Goal: Task Accomplishment & Management: Use online tool/utility

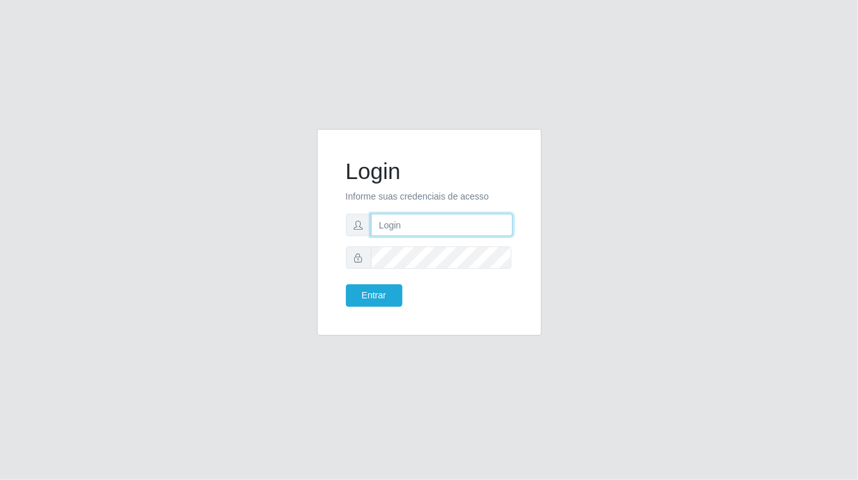
click at [384, 224] on input "text" at bounding box center [442, 225] width 142 height 22
type input "aislan@ideal"
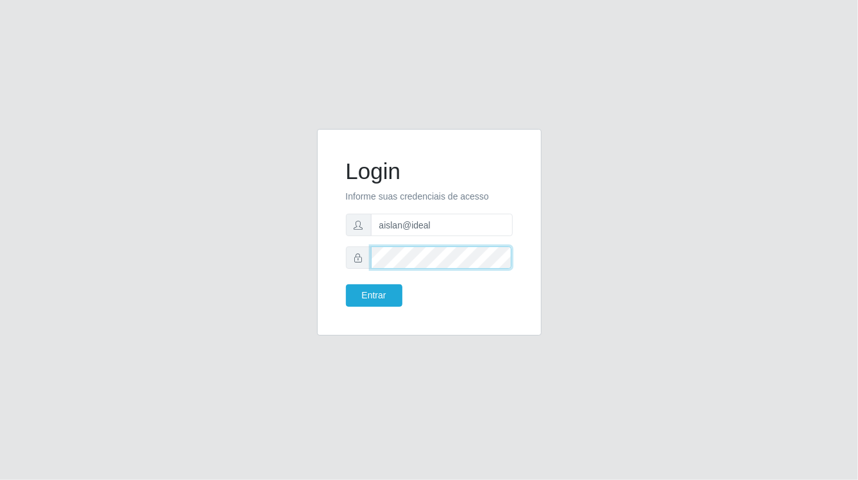
click at [346, 284] on button "Entrar" at bounding box center [374, 295] width 56 height 22
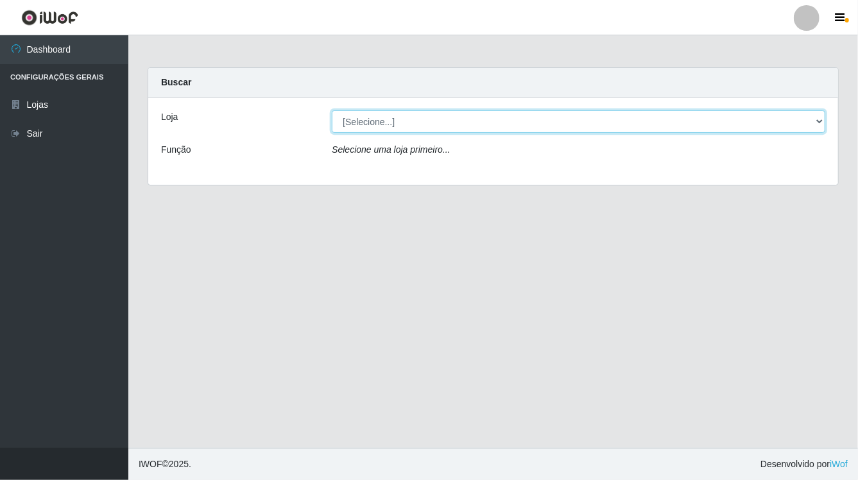
click at [599, 117] on select "[Selecione...] Ideal - Conceição" at bounding box center [578, 121] width 493 height 22
select select "231"
click at [332, 110] on select "[Selecione...] Ideal - Conceição" at bounding box center [578, 121] width 493 height 22
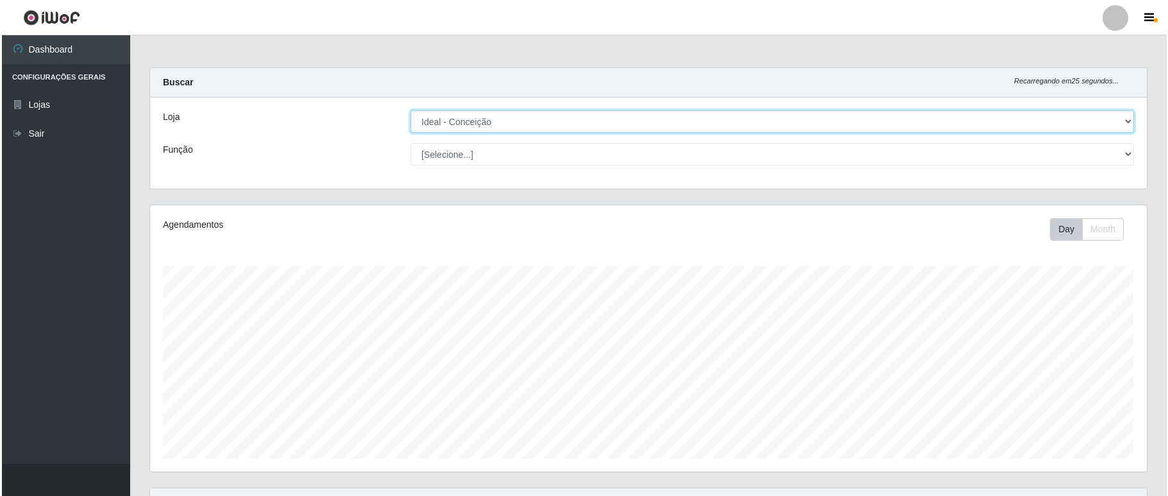
scroll to position [342, 0]
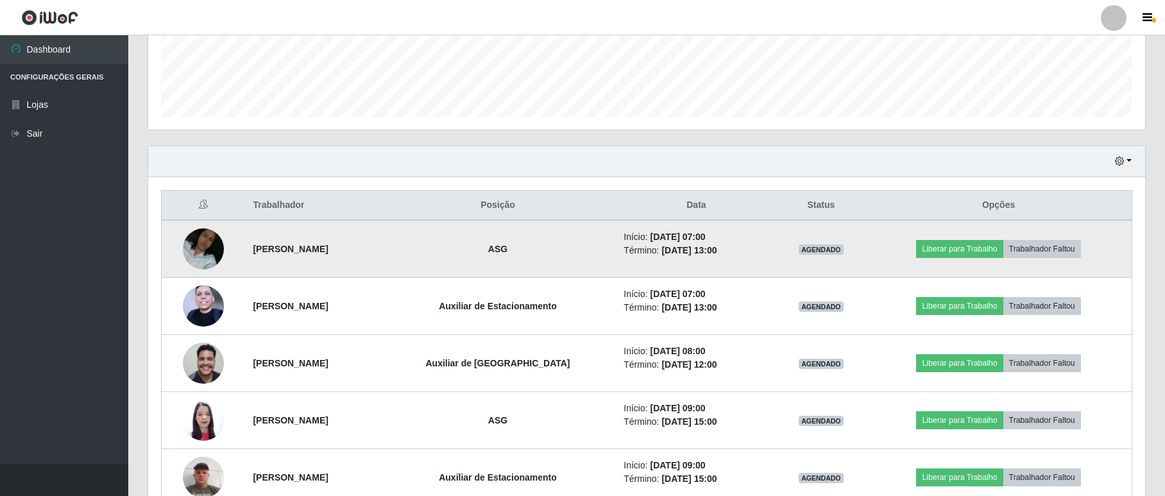
click at [196, 248] on img at bounding box center [203, 249] width 41 height 72
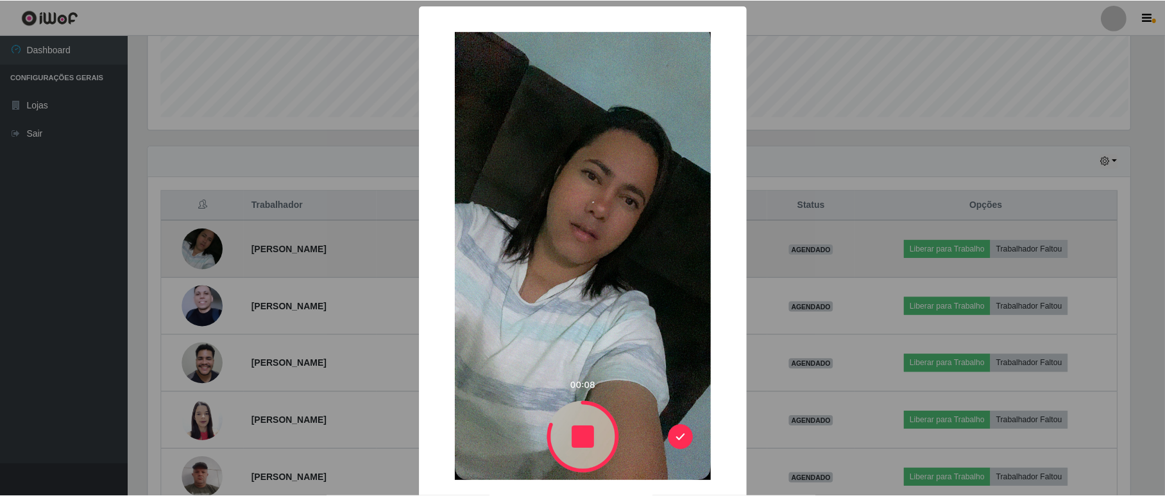
scroll to position [267, 985]
click at [196, 248] on div "× OK Cancel" at bounding box center [584, 248] width 1168 height 496
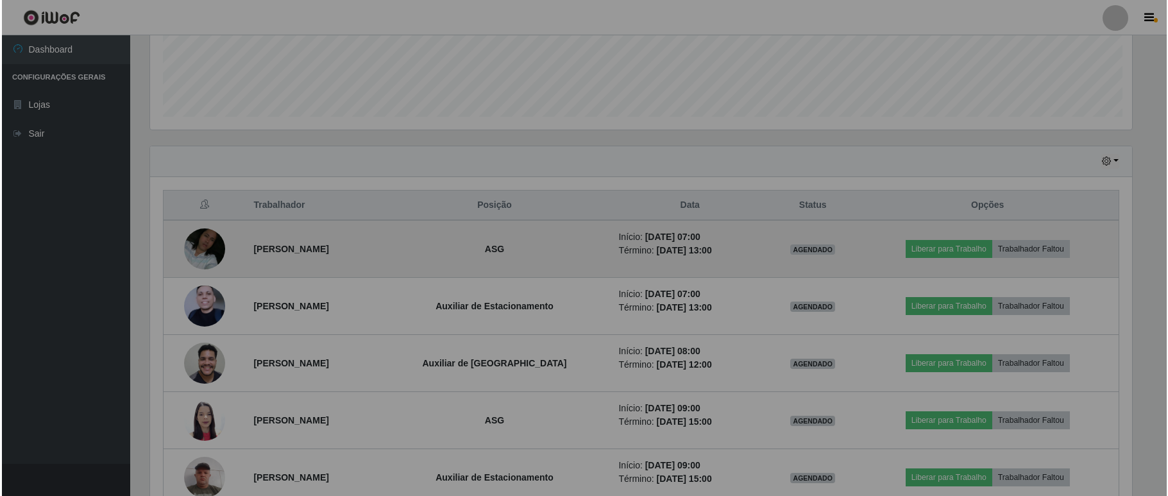
scroll to position [267, 996]
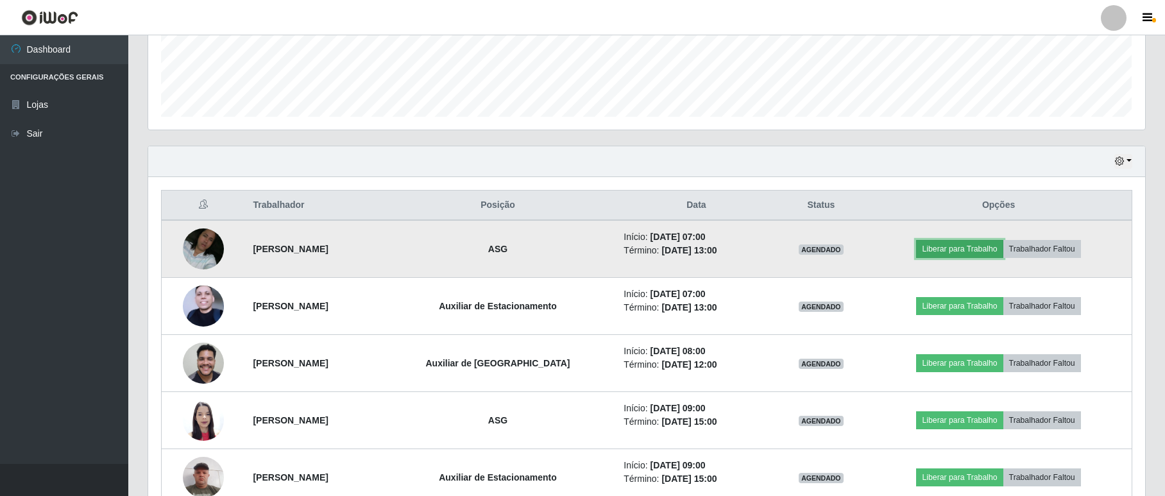
click at [857, 251] on button "Liberar para Trabalho" at bounding box center [959, 249] width 87 height 18
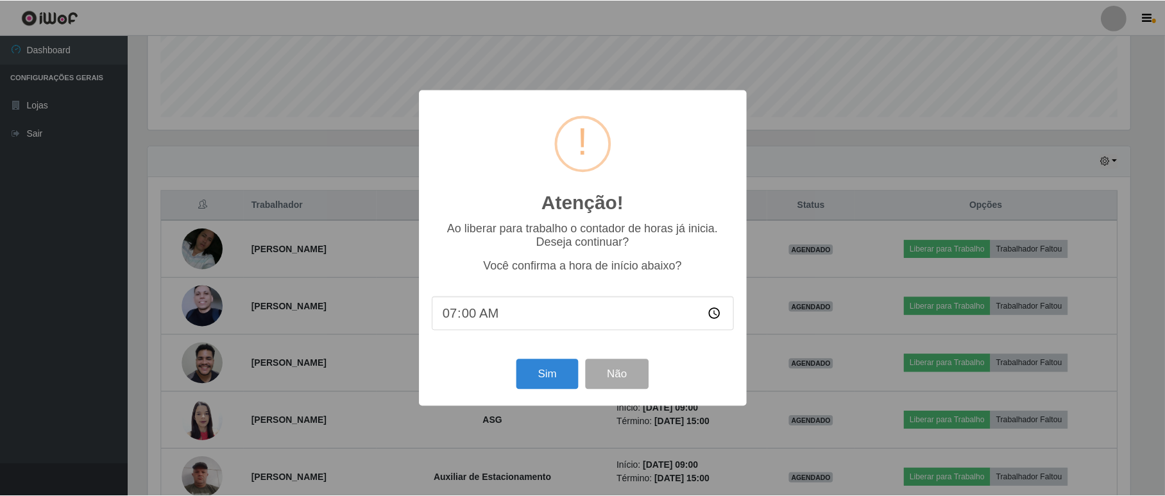
scroll to position [267, 985]
click at [550, 375] on button "Sim" at bounding box center [549, 374] width 62 height 30
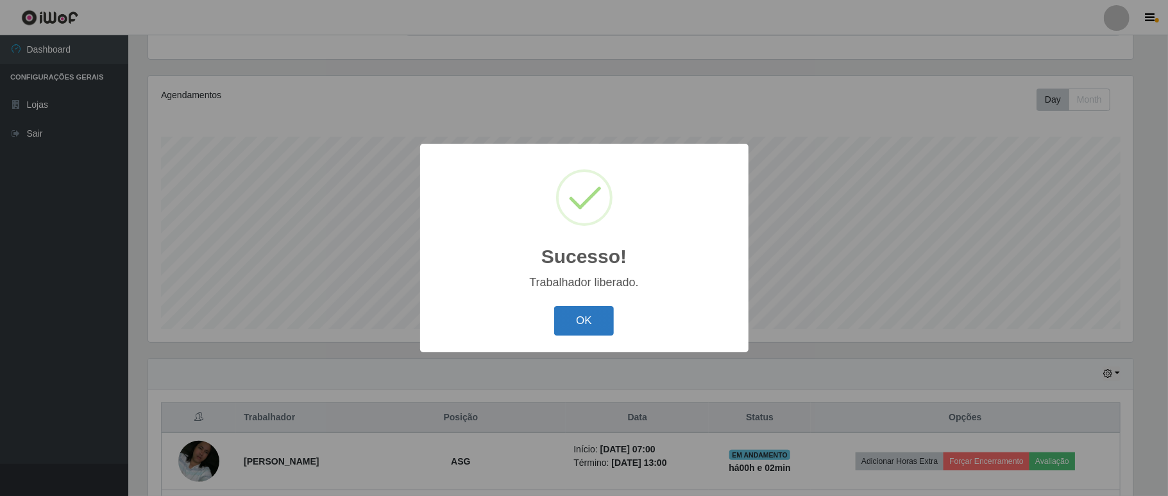
click at [604, 317] on button "OK" at bounding box center [584, 321] width 60 height 30
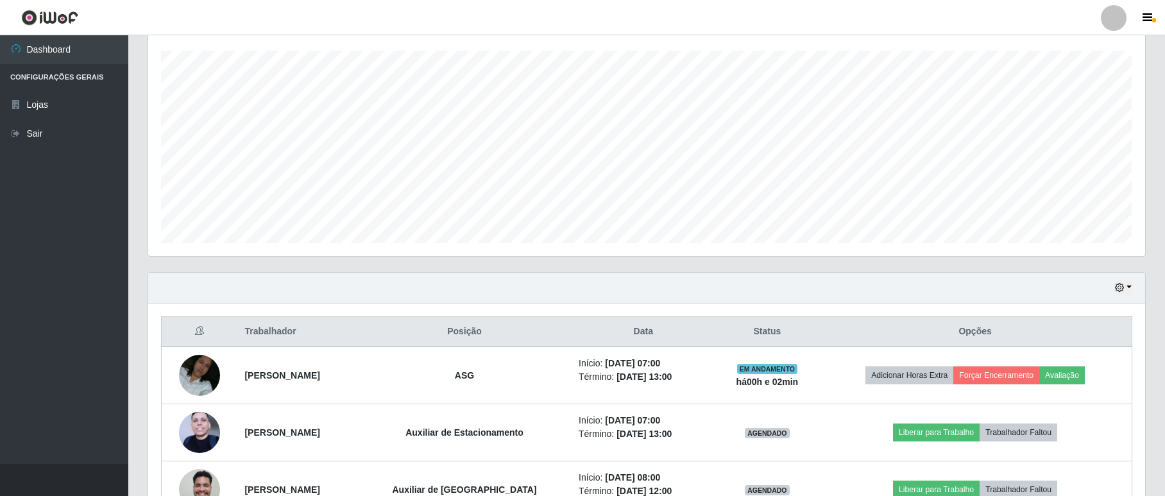
scroll to position [386, 0]
